Goal: Task Accomplishment & Management: Manage account settings

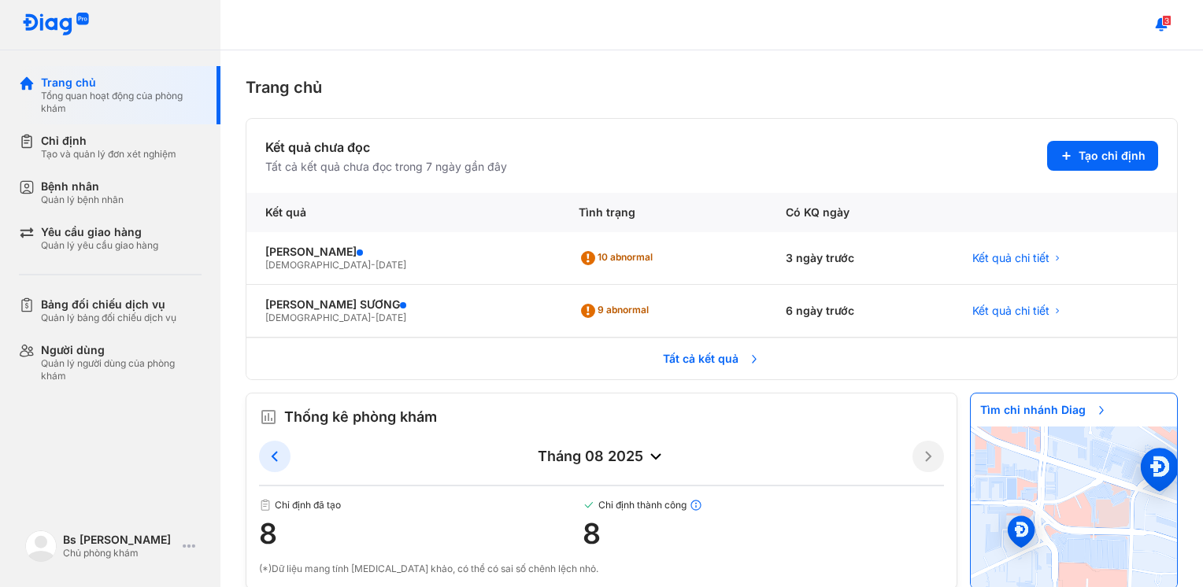
scroll to position [501, 0]
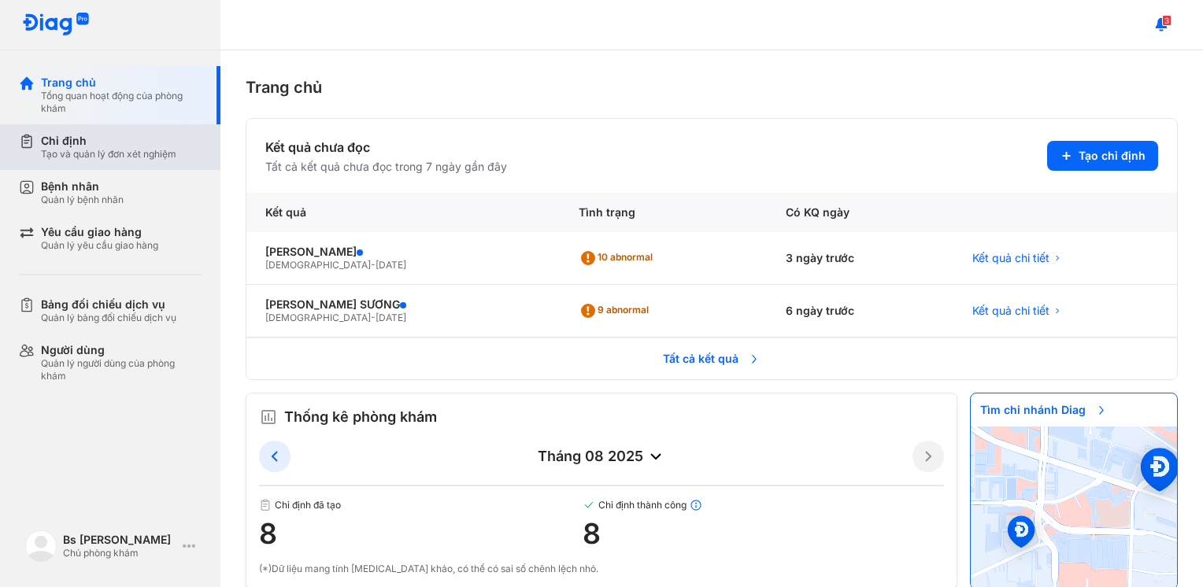
click at [89, 128] on div "Chỉ định Tạo và quản lý đơn xét nghiệm" at bounding box center [120, 147] width 202 height 46
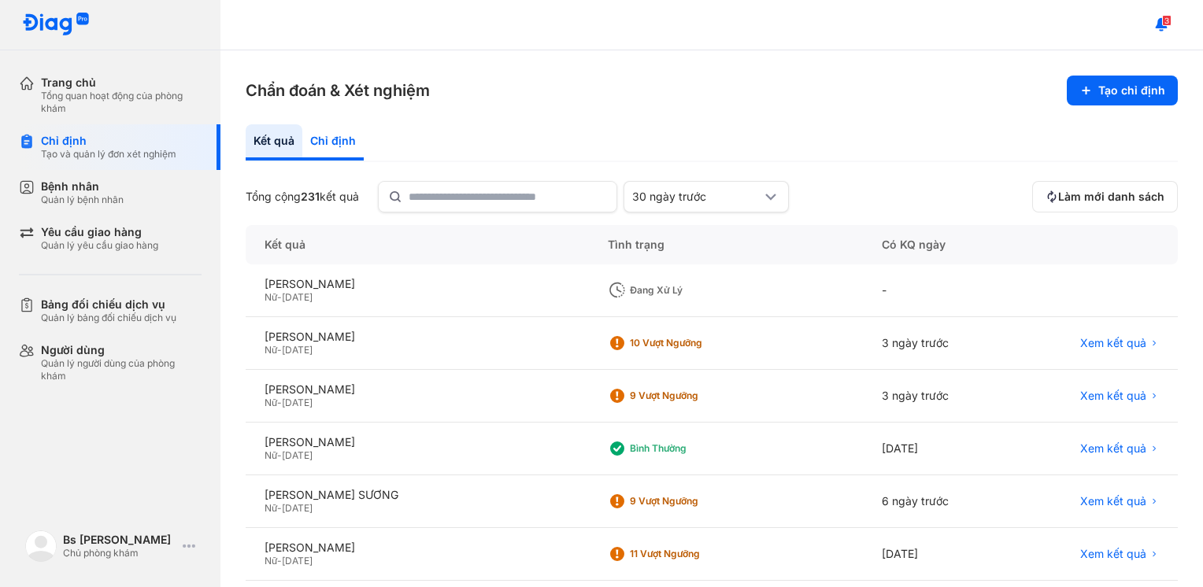
click at [319, 137] on div "Chỉ định" at bounding box center [332, 142] width 61 height 36
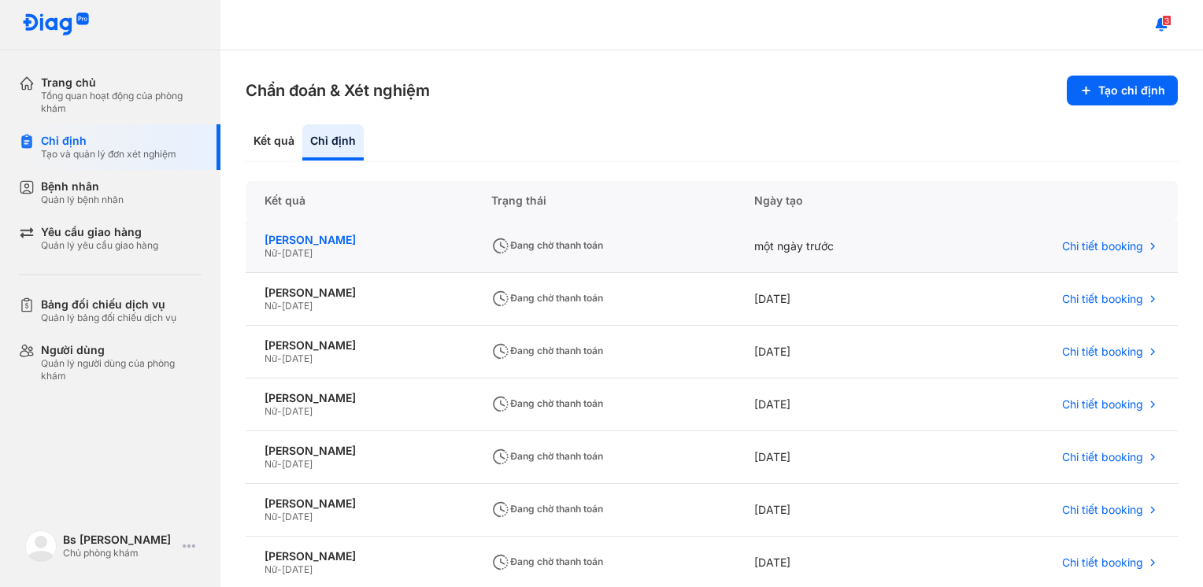
click at [324, 243] on div "[PERSON_NAME]" at bounding box center [359, 240] width 189 height 14
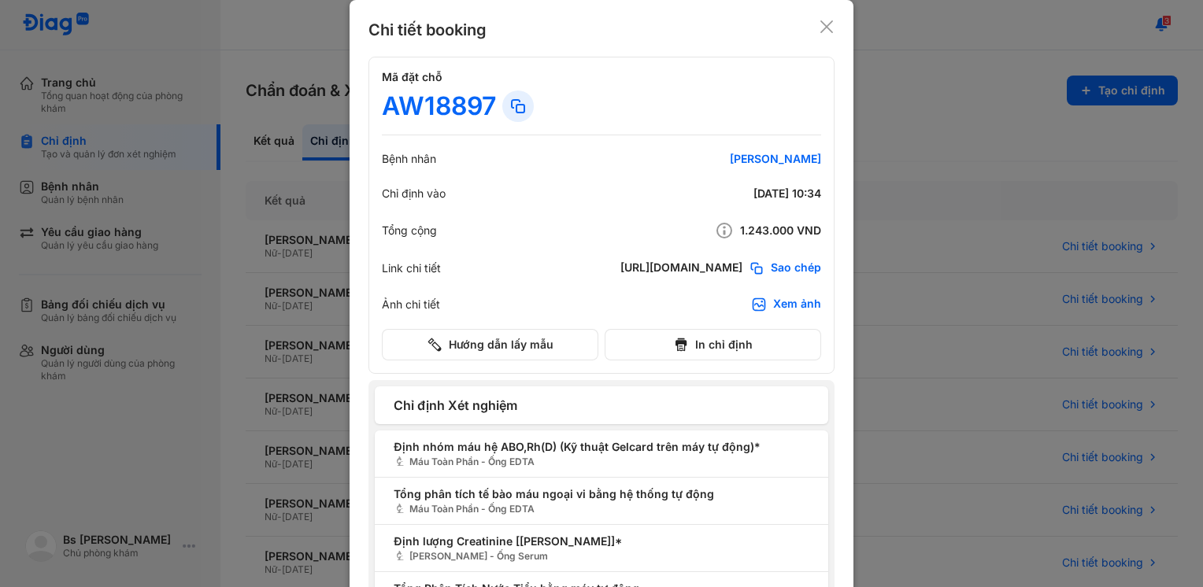
click at [934, 372] on div at bounding box center [601, 293] width 1203 height 587
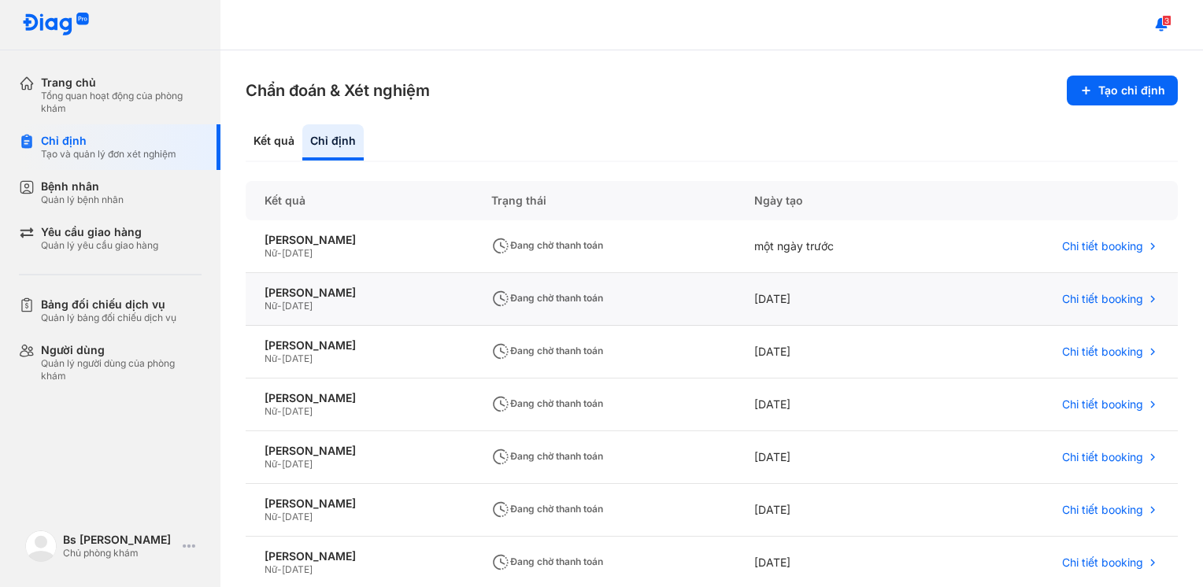
click at [574, 294] on span "Đang chờ thanh toán" at bounding box center [547, 298] width 112 height 12
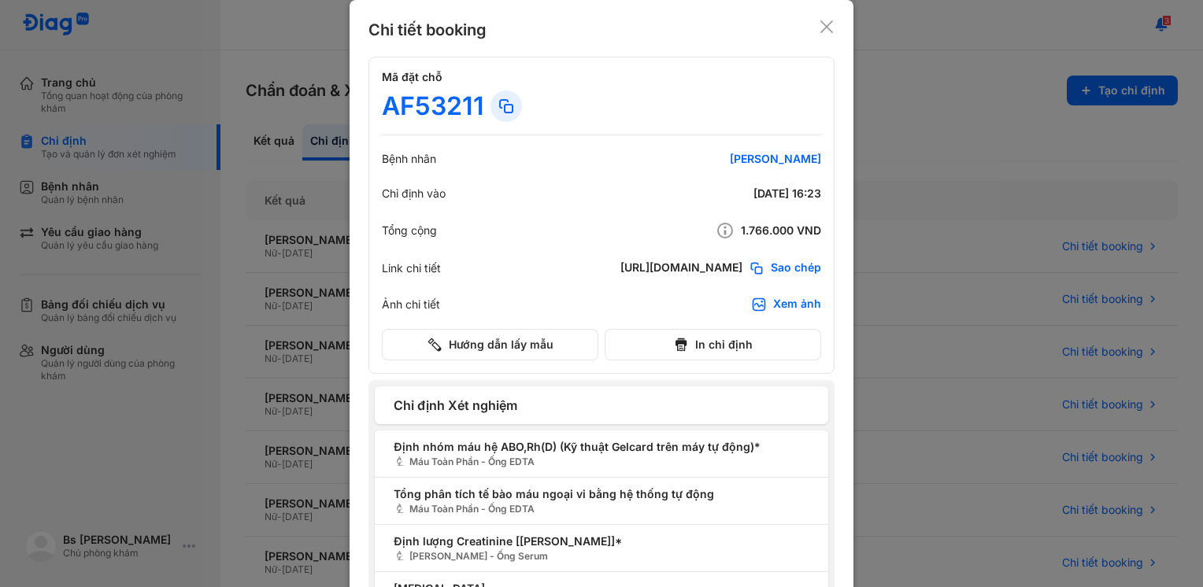
click at [820, 26] on use at bounding box center [826, 26] width 13 height 13
